Goal: Find specific page/section: Find specific page/section

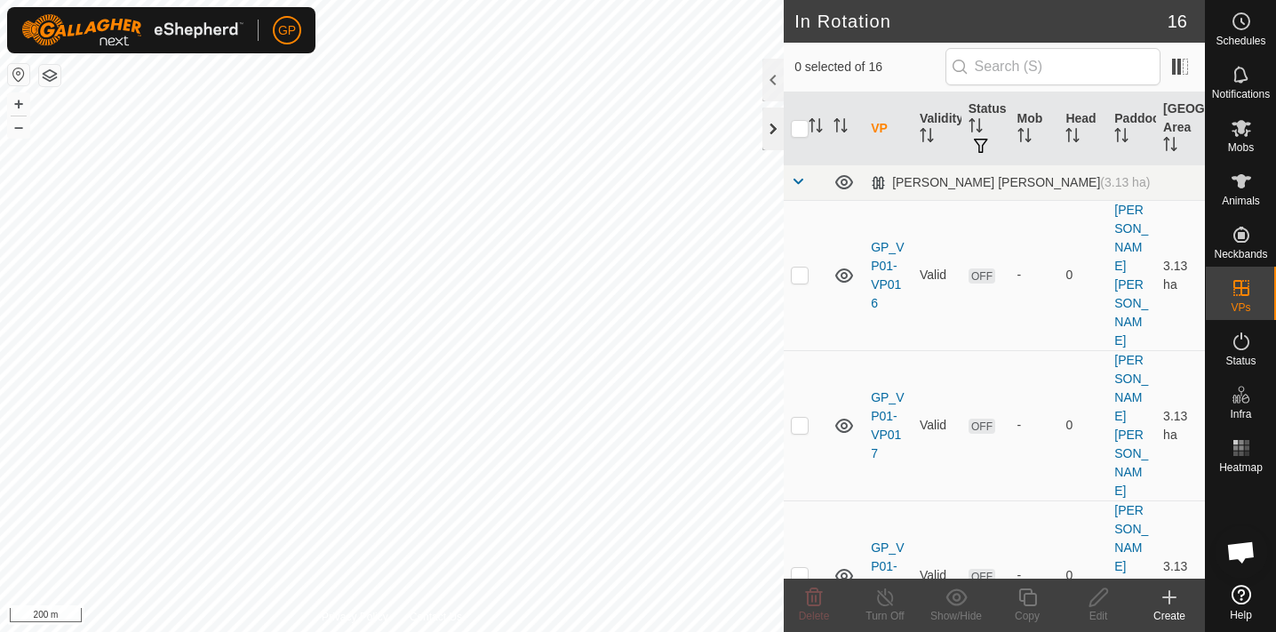
click at [772, 131] on div at bounding box center [772, 128] width 21 height 43
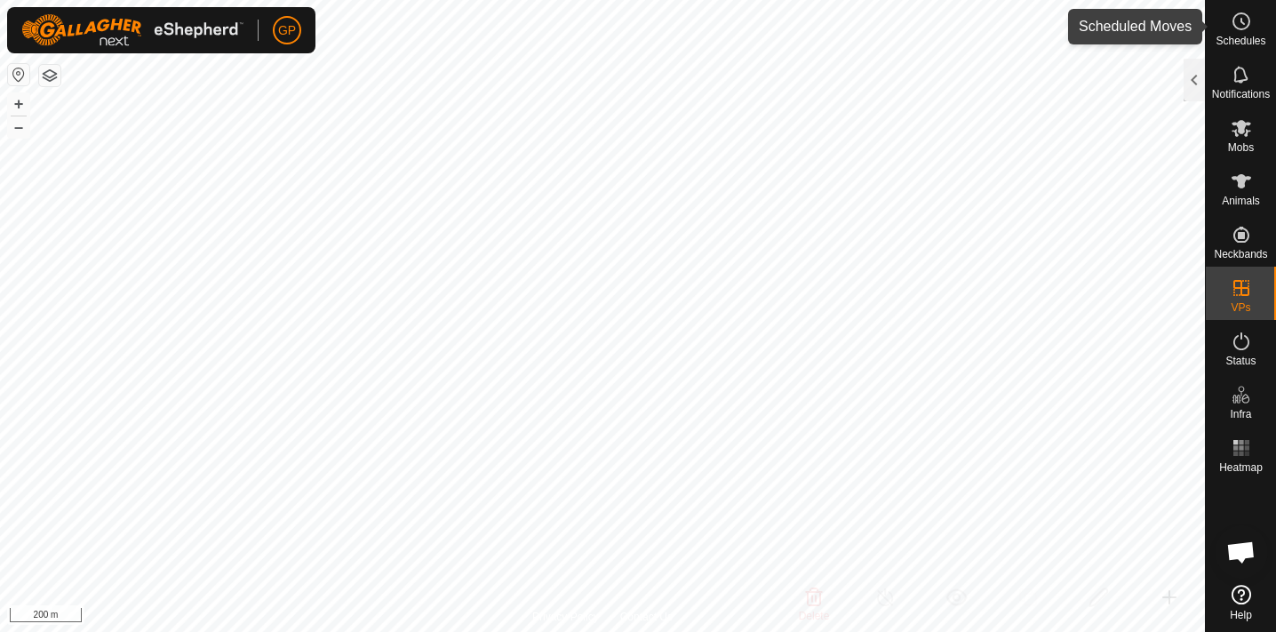
click at [1245, 40] on span "Schedules" at bounding box center [1240, 41] width 50 height 11
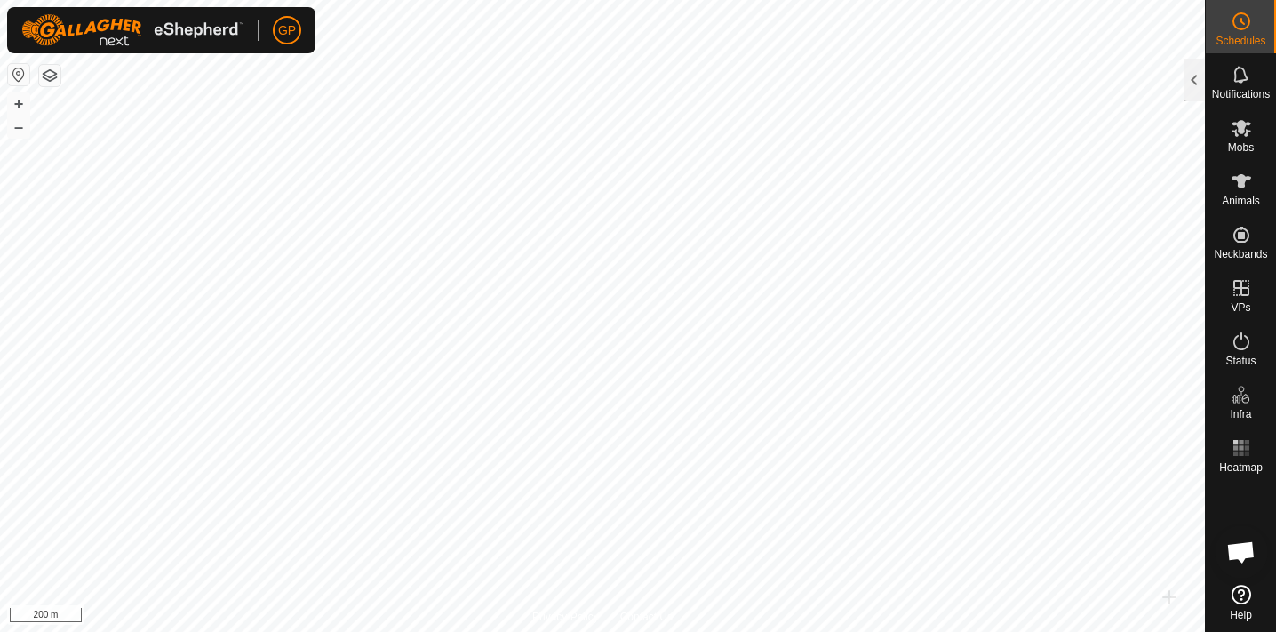
click at [1245, 40] on span "Schedules" at bounding box center [1240, 41] width 50 height 11
click at [1246, 13] on icon at bounding box center [1240, 21] width 21 height 21
click at [1191, 80] on div at bounding box center [1193, 80] width 21 height 43
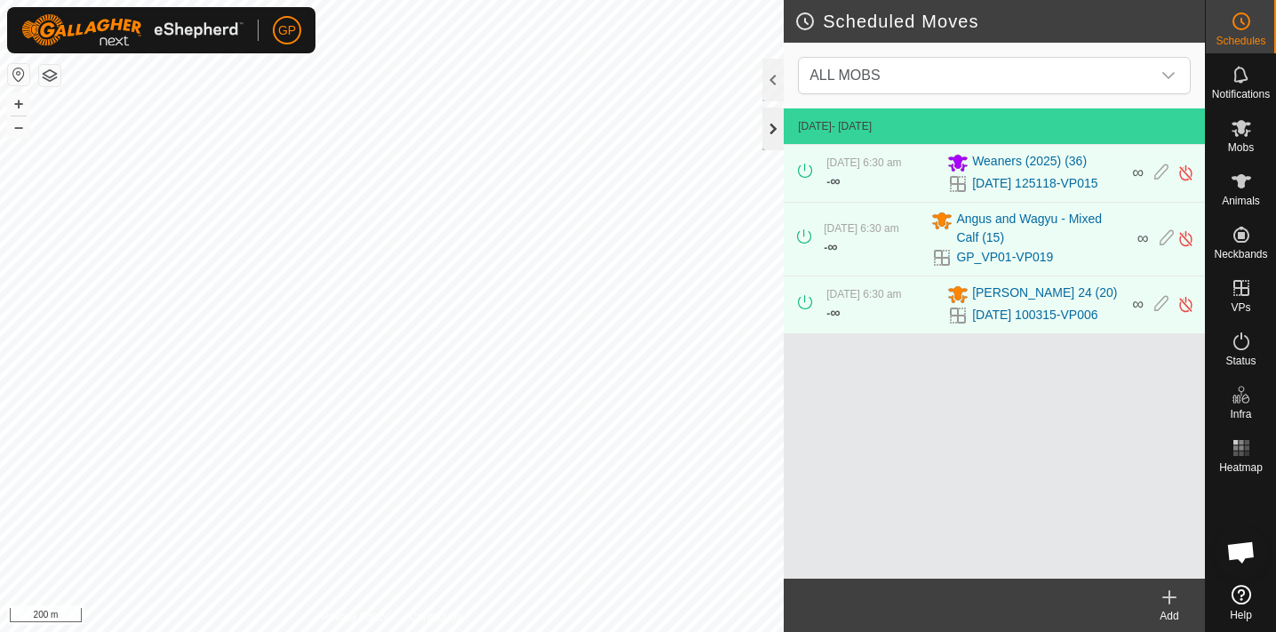
click at [772, 126] on div at bounding box center [772, 128] width 21 height 43
